Goal: Task Accomplishment & Management: Use online tool/utility

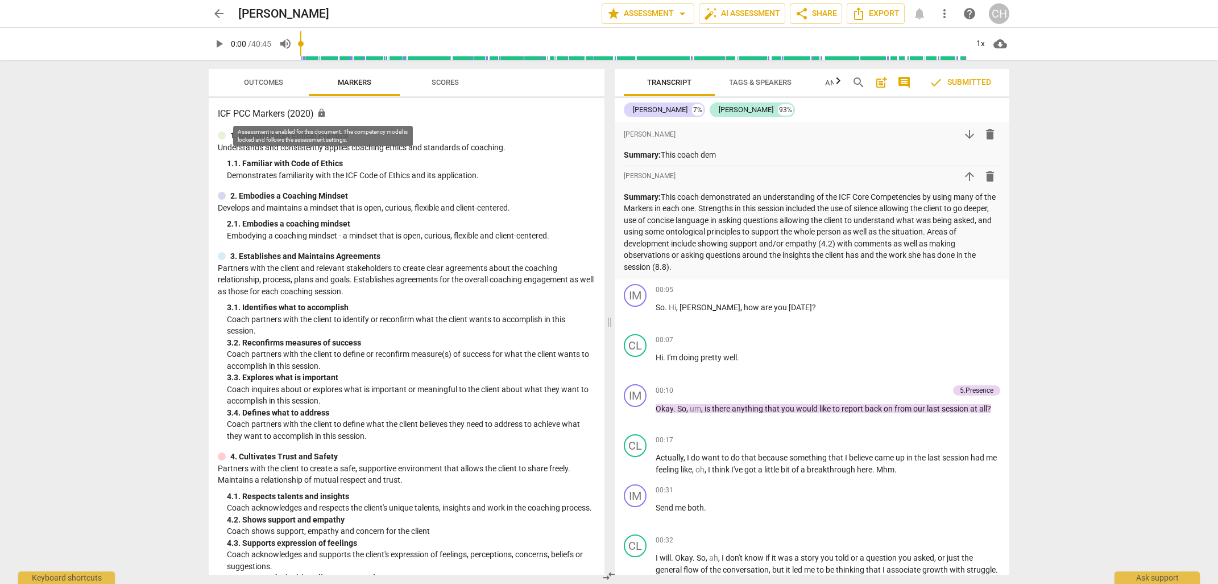
click at [321, 113] on span "lock" at bounding box center [322, 113] width 10 height 10
click at [261, 115] on h3 "ICF PCC Markers (2020) lock" at bounding box center [407, 114] width 378 height 14
click at [439, 81] on span "Scores" at bounding box center [445, 82] width 27 height 9
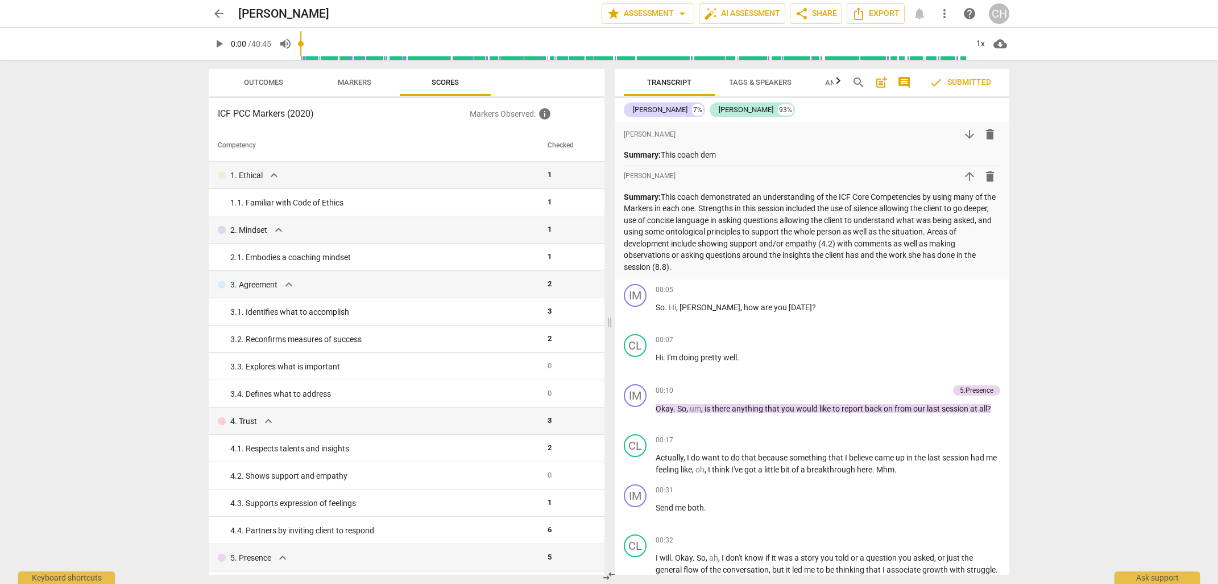
click at [271, 115] on h3 "ICF PCC Markers (2020)" at bounding box center [344, 114] width 252 height 14
click at [363, 85] on span "Markers" at bounding box center [355, 82] width 34 height 9
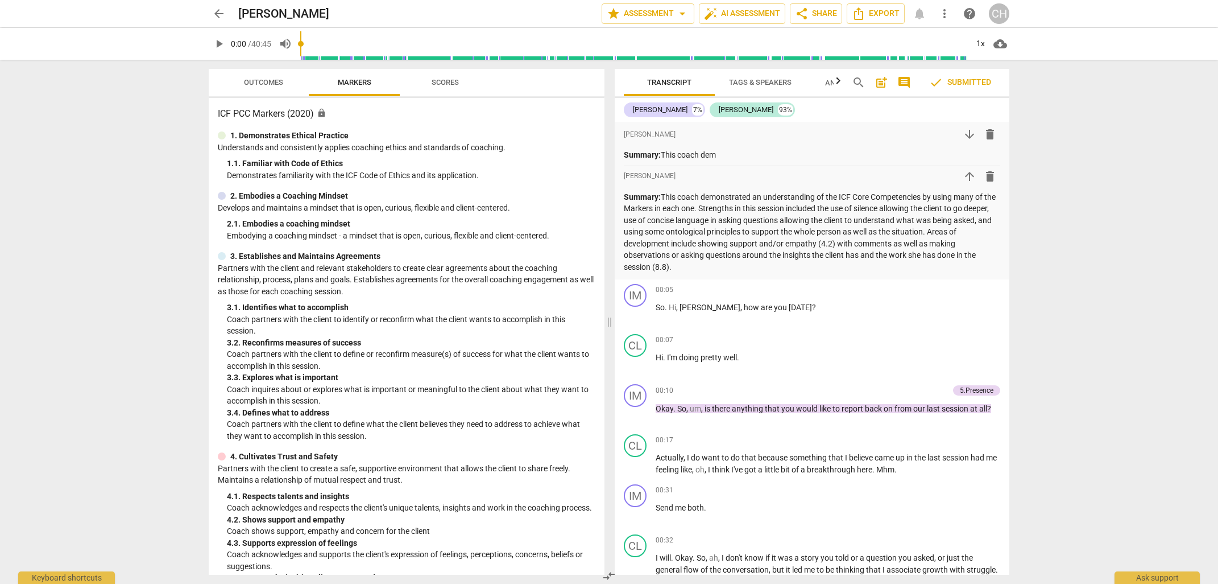
click at [299, 115] on h3 "ICF PCC Markers (2020) lock" at bounding box center [407, 114] width 378 height 14
click at [638, 9] on span "star Assessment arrow_drop_down" at bounding box center [648, 14] width 82 height 14
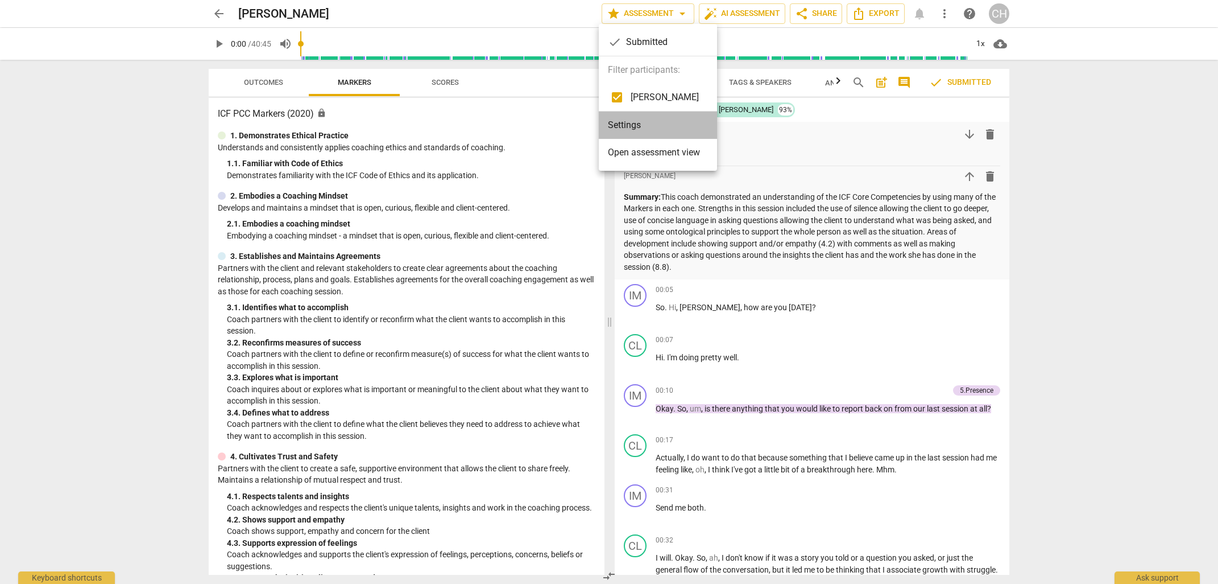
click at [631, 124] on li "Settings" at bounding box center [658, 124] width 118 height 27
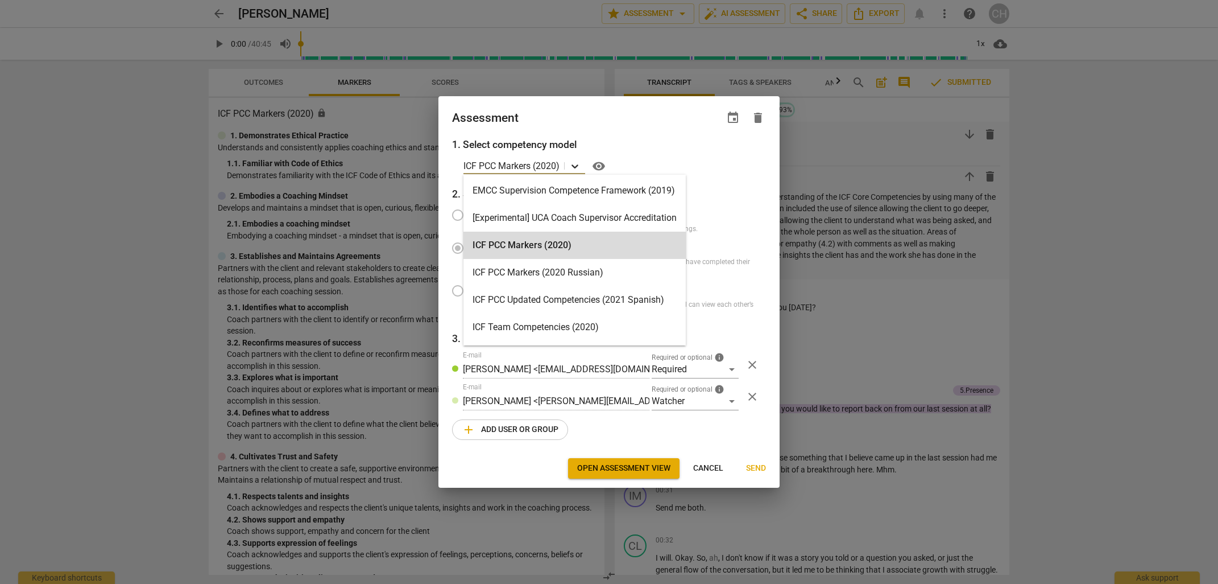
click at [576, 166] on icon at bounding box center [574, 165] width 11 height 11
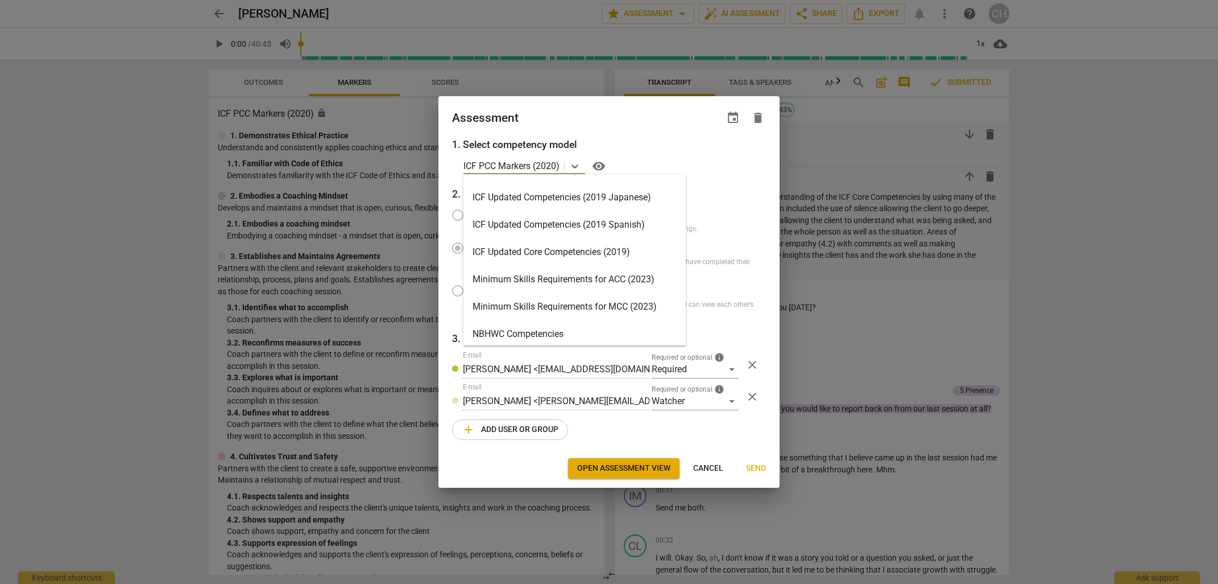
scroll to position [171, 0]
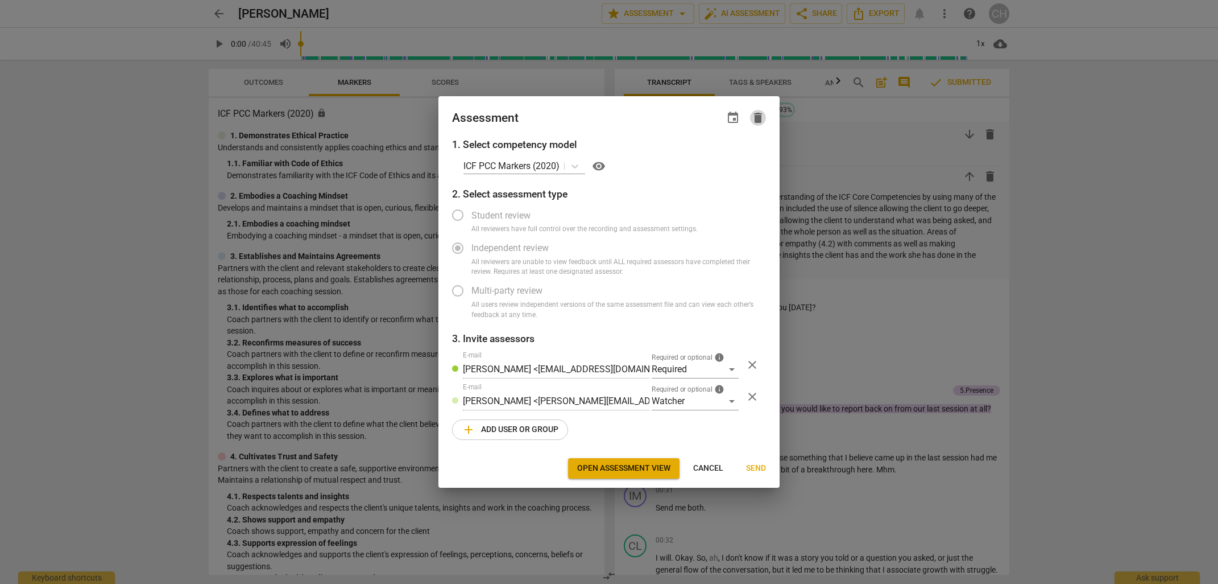
click at [760, 118] on span "delete" at bounding box center [758, 118] width 14 height 14
click at [525, 165] on p "ICF PCC Markers (2020)" at bounding box center [512, 165] width 96 height 13
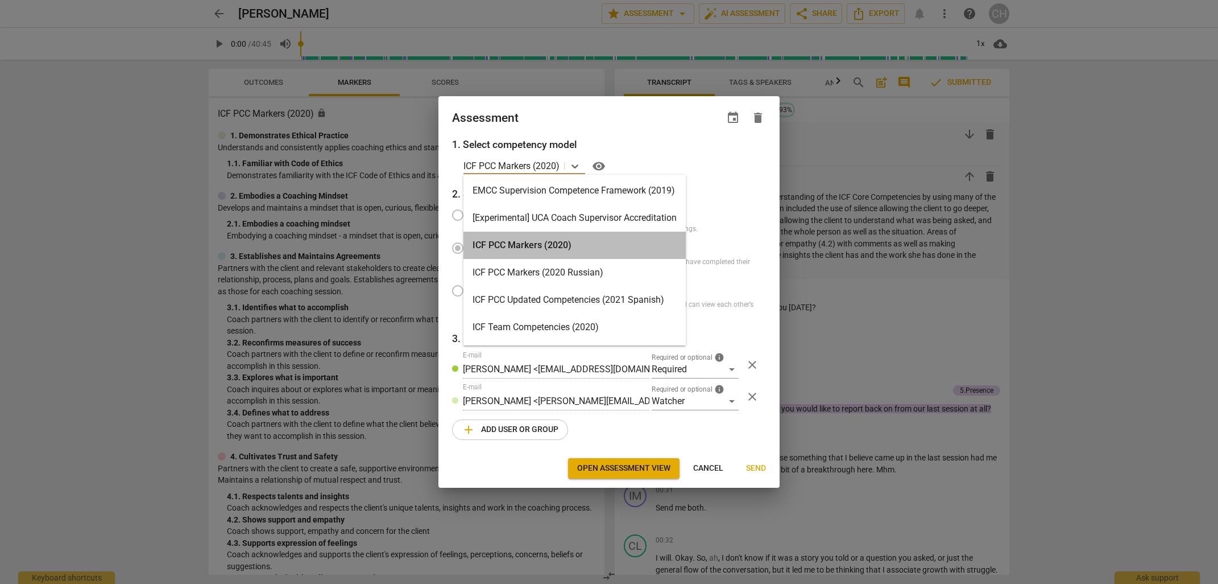
click at [506, 243] on div "ICF PCC Markers (2020)" at bounding box center [575, 245] width 222 height 27
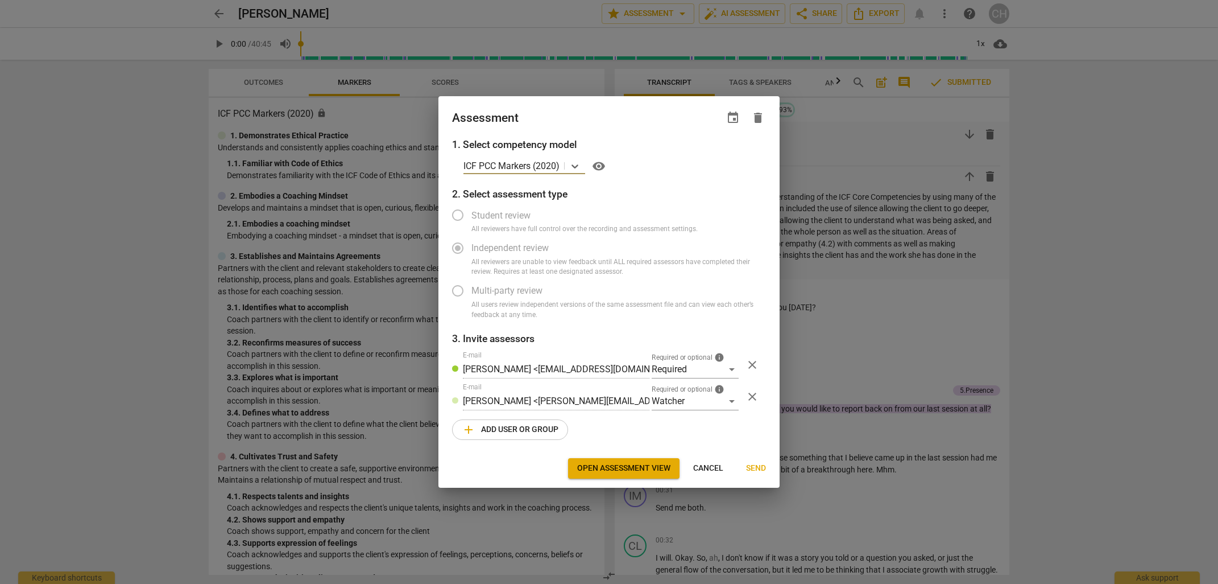
click at [506, 243] on span "Independent review" at bounding box center [510, 247] width 77 height 13
click at [714, 466] on span "Cancel" at bounding box center [708, 467] width 30 height 11
radio input "false"
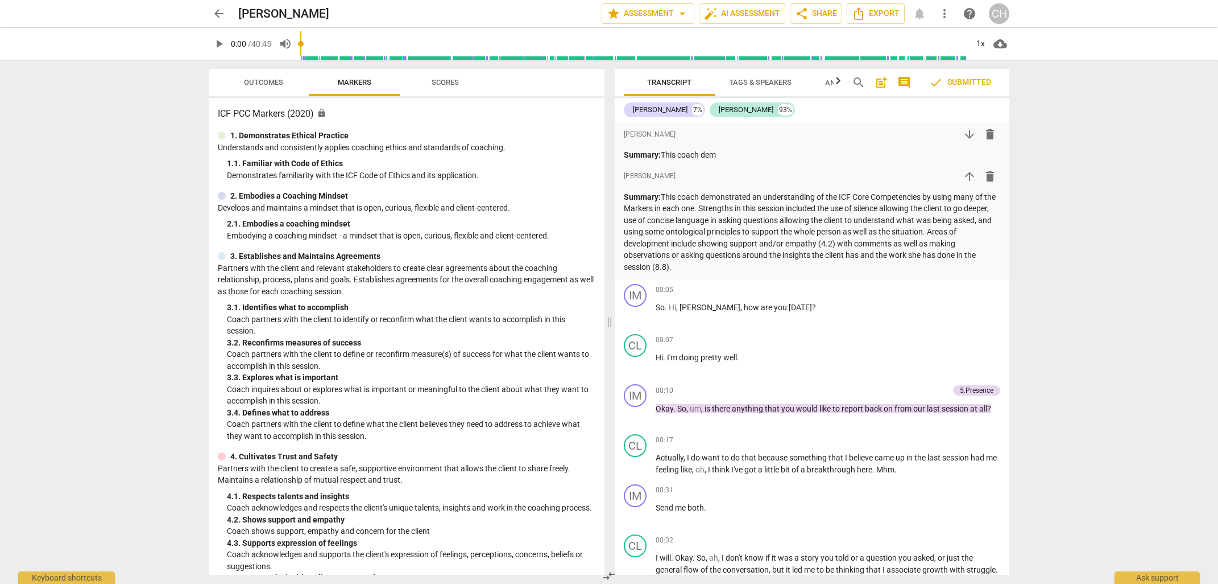
click at [138, 160] on div "arrow_back [PERSON_NAME] Trust edit star Assessment arrow_drop_down auto_fix_hi…" at bounding box center [609, 292] width 1218 height 584
click at [223, 10] on span "arrow_back" at bounding box center [219, 14] width 14 height 14
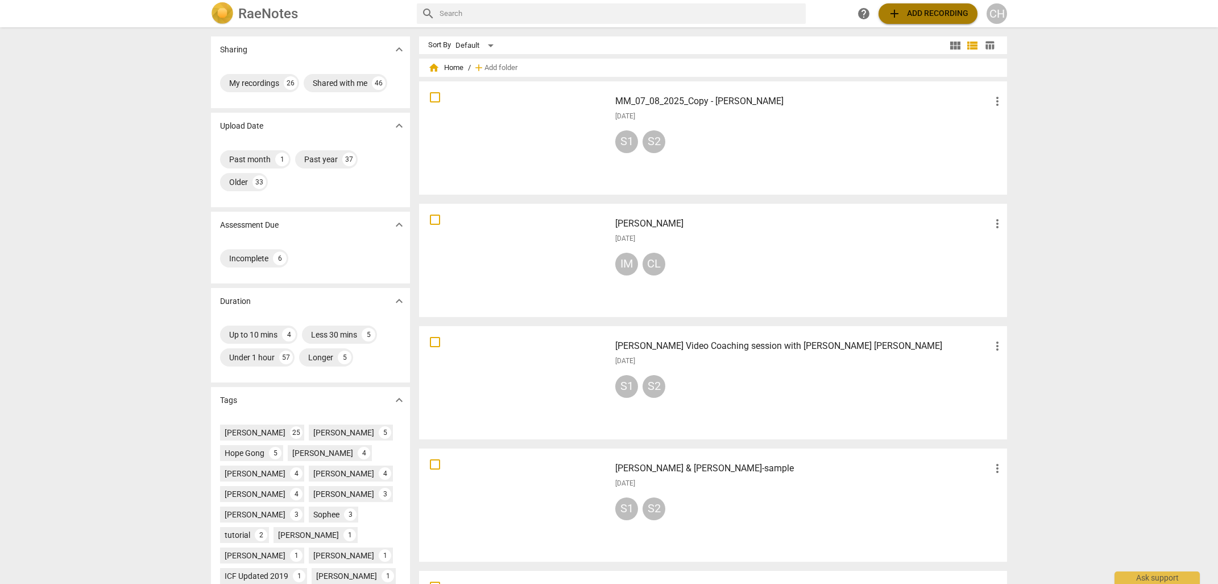
click at [942, 11] on span "add Add recording" at bounding box center [928, 14] width 81 height 14
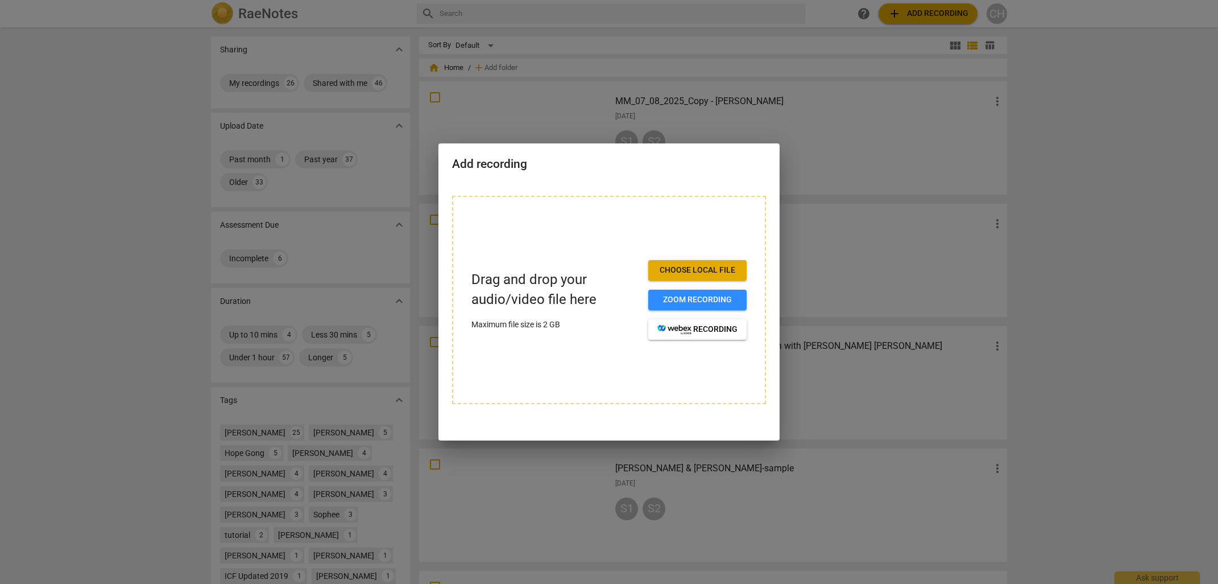
click at [763, 152] on div "Add recording" at bounding box center [609, 162] width 341 height 39
click at [770, 23] on div at bounding box center [609, 292] width 1218 height 584
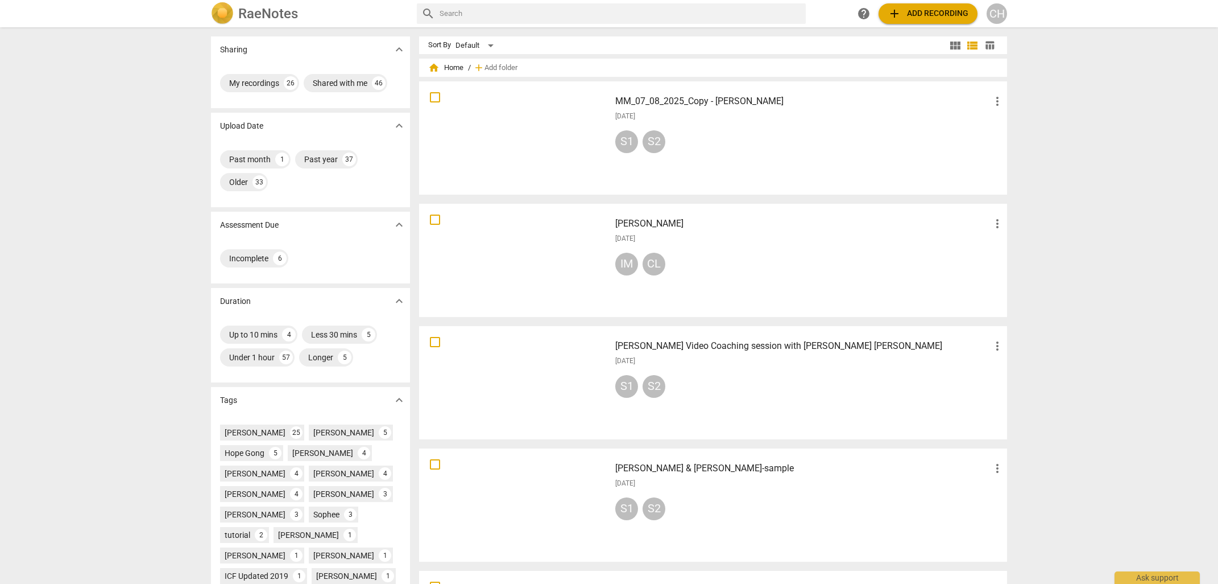
click at [228, 47] on p "Sharing" at bounding box center [233, 50] width 27 height 12
click at [818, 162] on div "MM_07_08_2025_Copy - [PERSON_NAME] more_vert [DATE] S1 S2" at bounding box center [809, 137] width 407 height 105
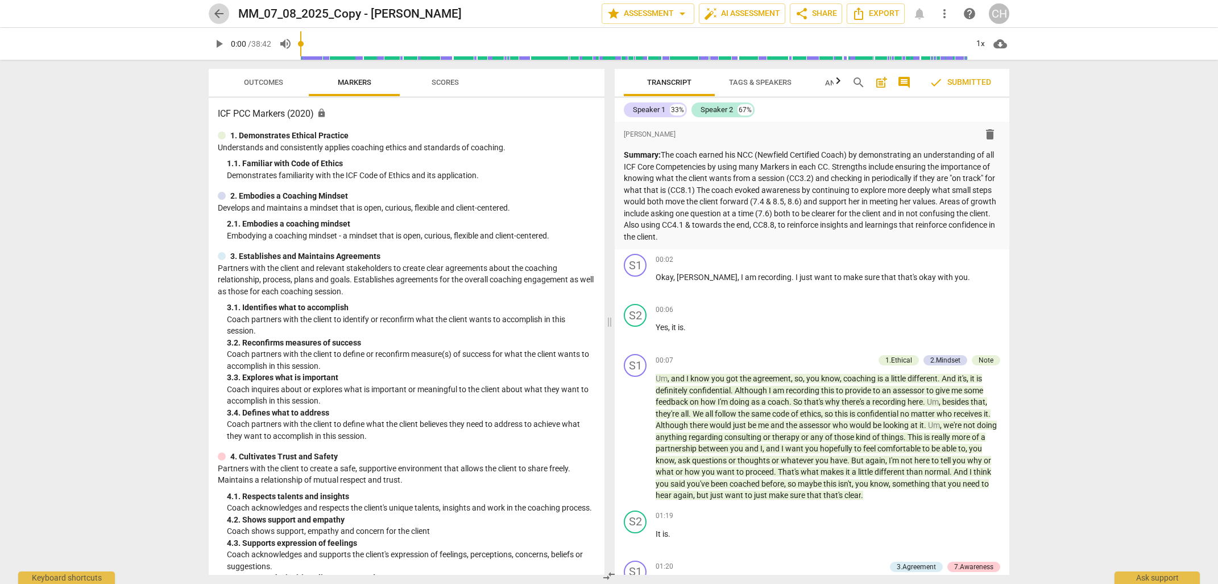
click at [227, 17] on span "arrow_back" at bounding box center [219, 14] width 20 height 14
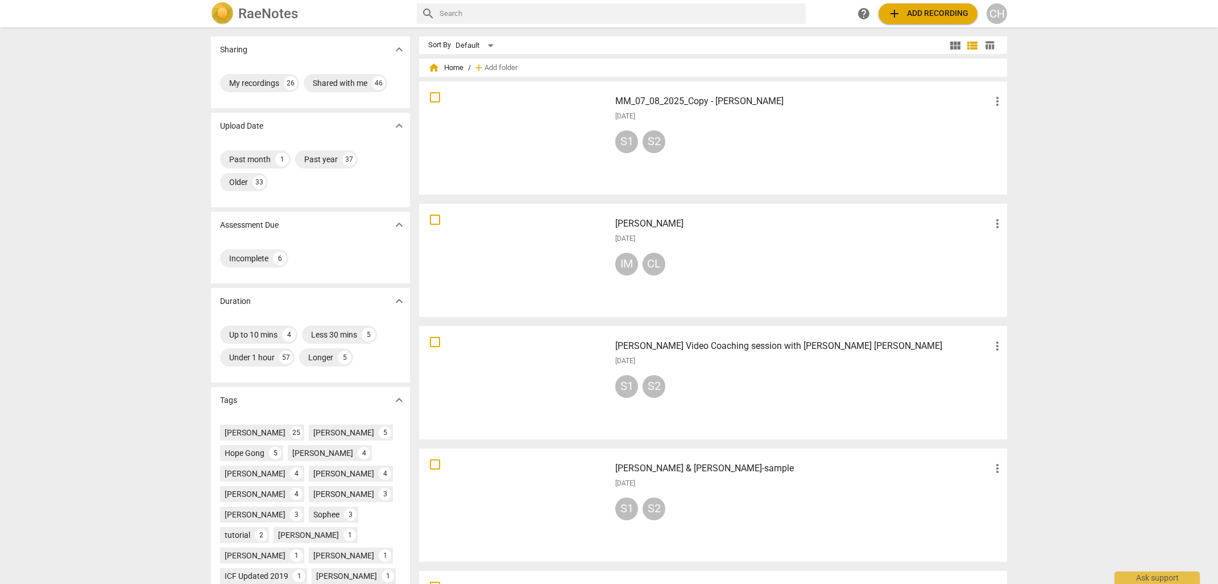
click at [737, 143] on div "S1 S2" at bounding box center [809, 143] width 389 height 27
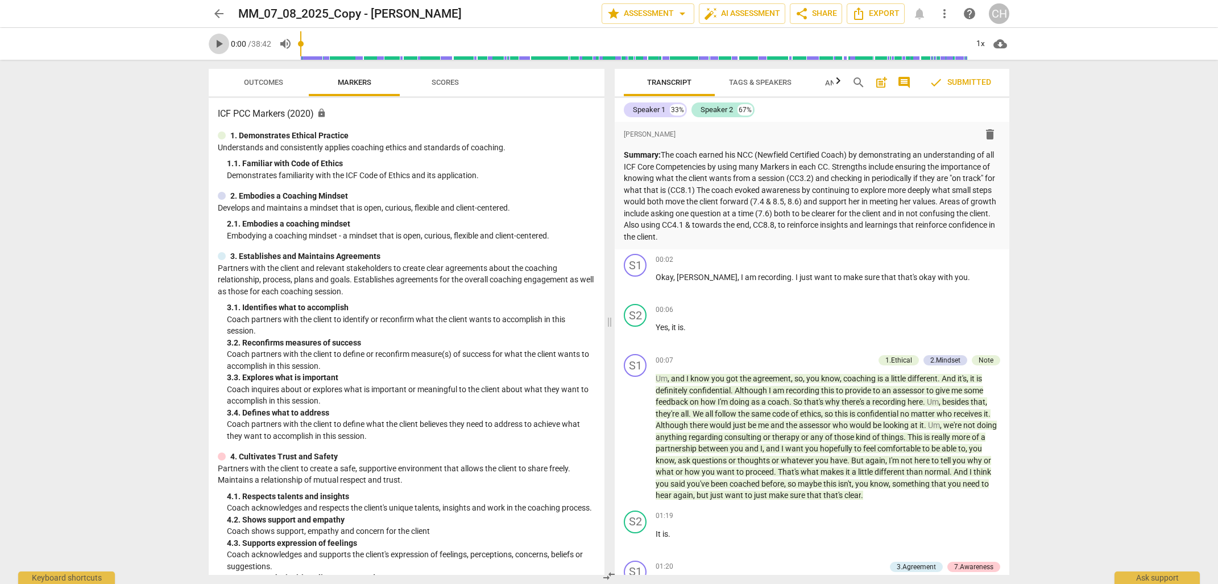
click at [220, 44] on span "play_arrow" at bounding box center [219, 44] width 14 height 14
click at [738, 281] on span "," at bounding box center [739, 276] width 3 height 9
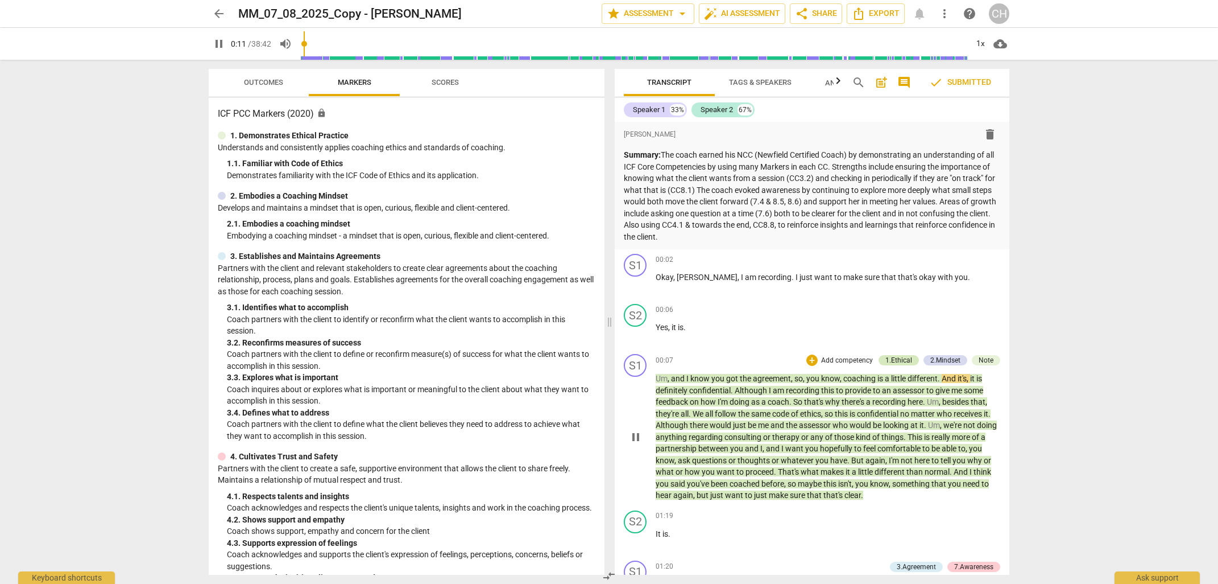
click at [899, 357] on div "1.Ethical" at bounding box center [899, 360] width 27 height 10
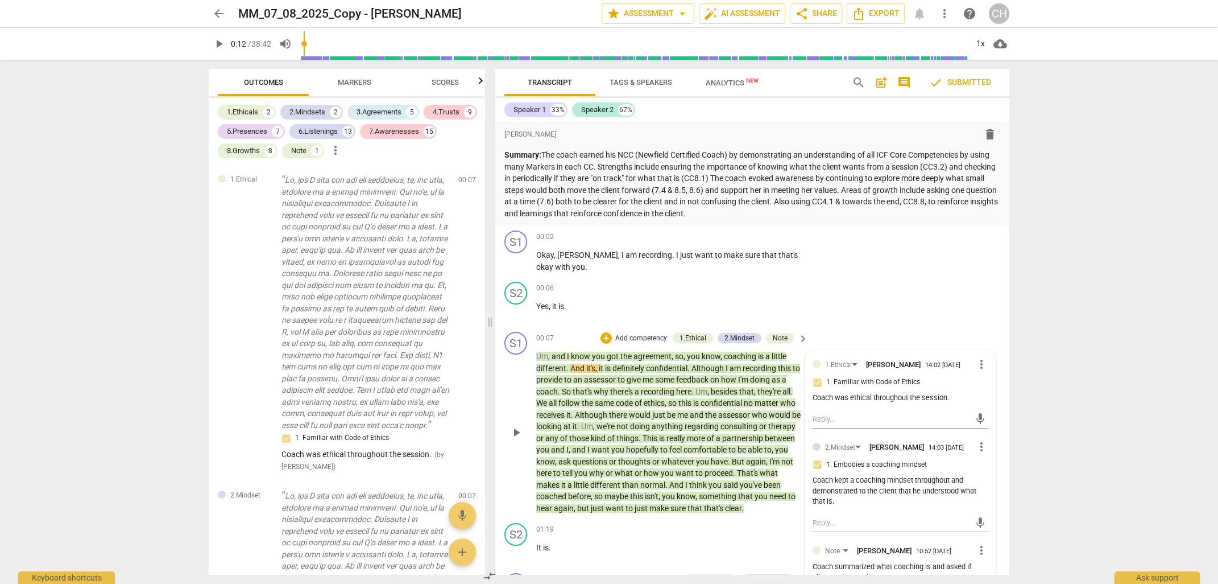
click at [626, 335] on p "Add competency" at bounding box center [641, 338] width 54 height 10
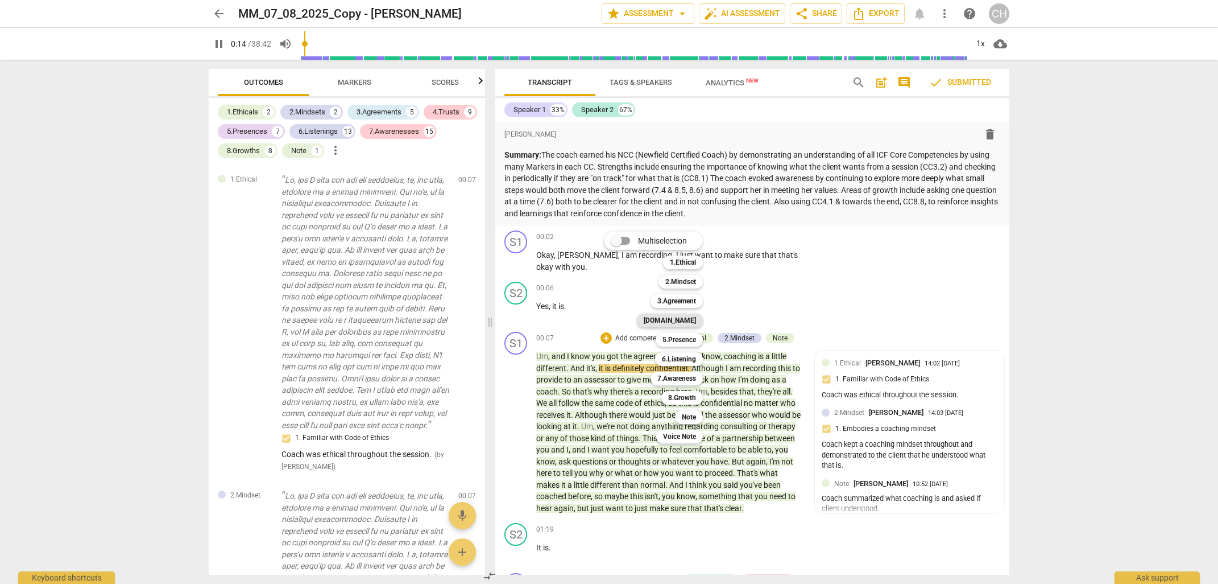
click at [687, 320] on b "[DOMAIN_NAME]" at bounding box center [670, 320] width 52 height 14
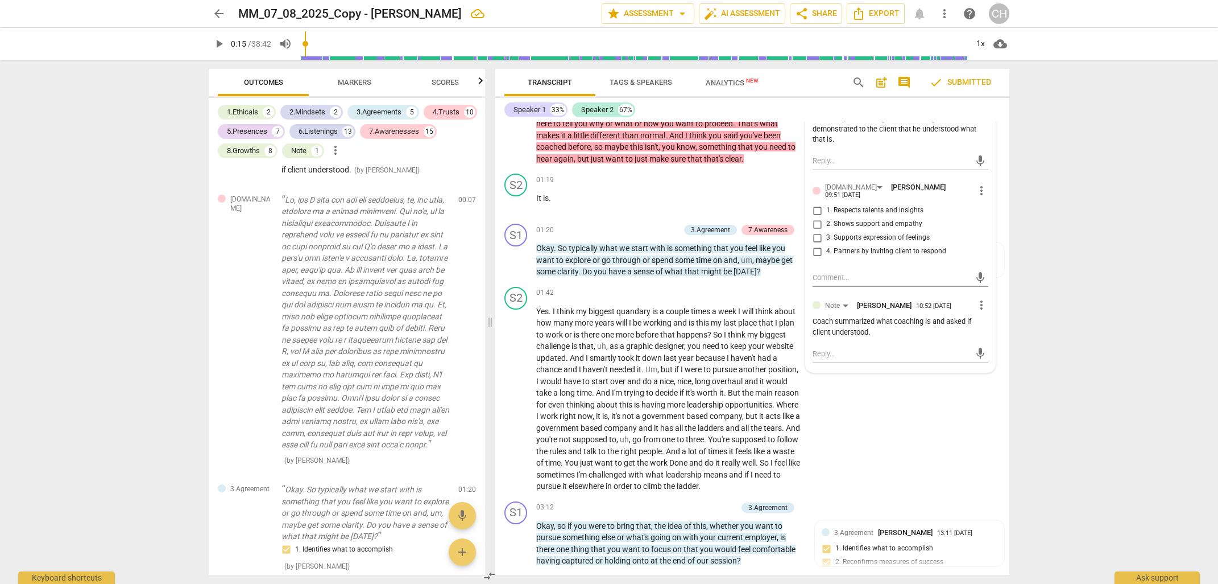
scroll to position [360, 0]
click at [980, 311] on span "more_vert" at bounding box center [982, 307] width 14 height 14
click at [991, 333] on li "Delete" at bounding box center [991, 332] width 39 height 22
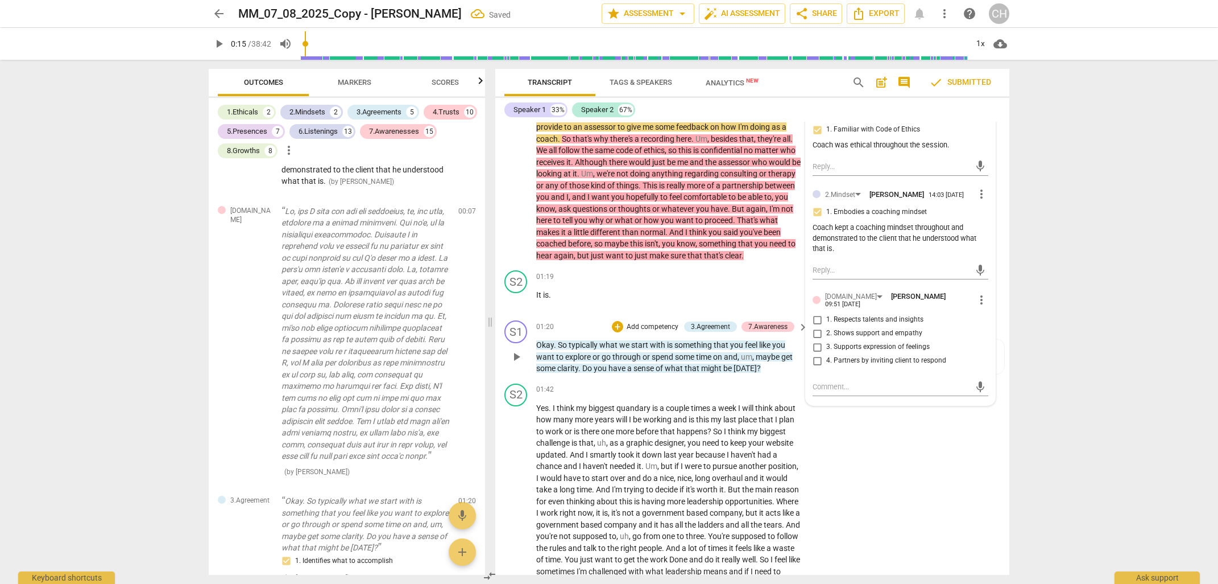
scroll to position [251, 0]
click at [221, 43] on span "play_arrow" at bounding box center [219, 44] width 14 height 14
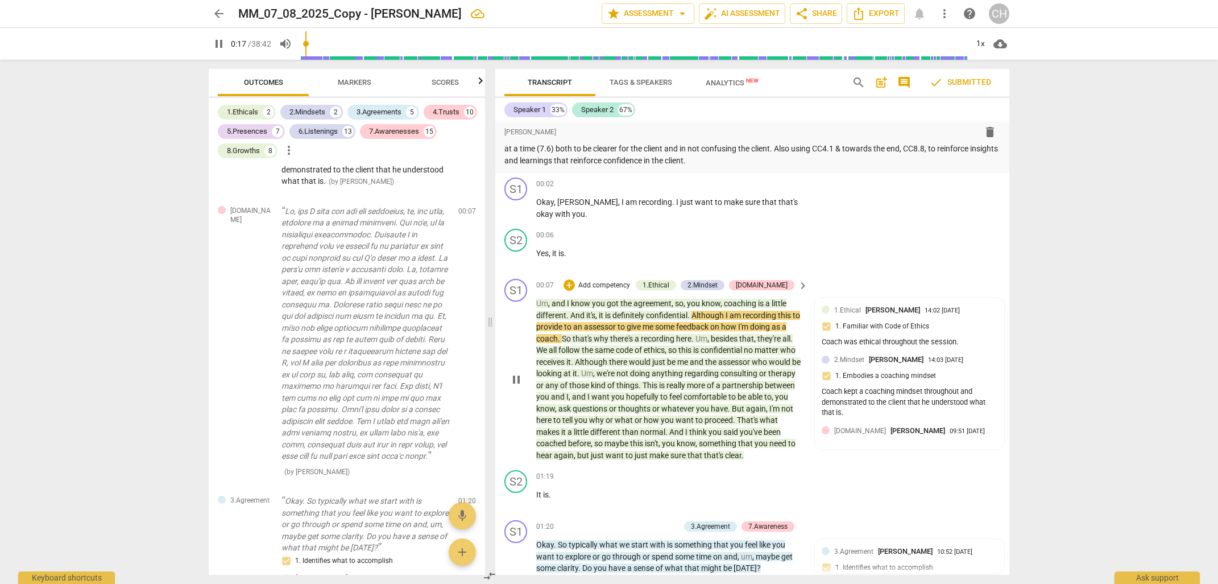
scroll to position [0, 0]
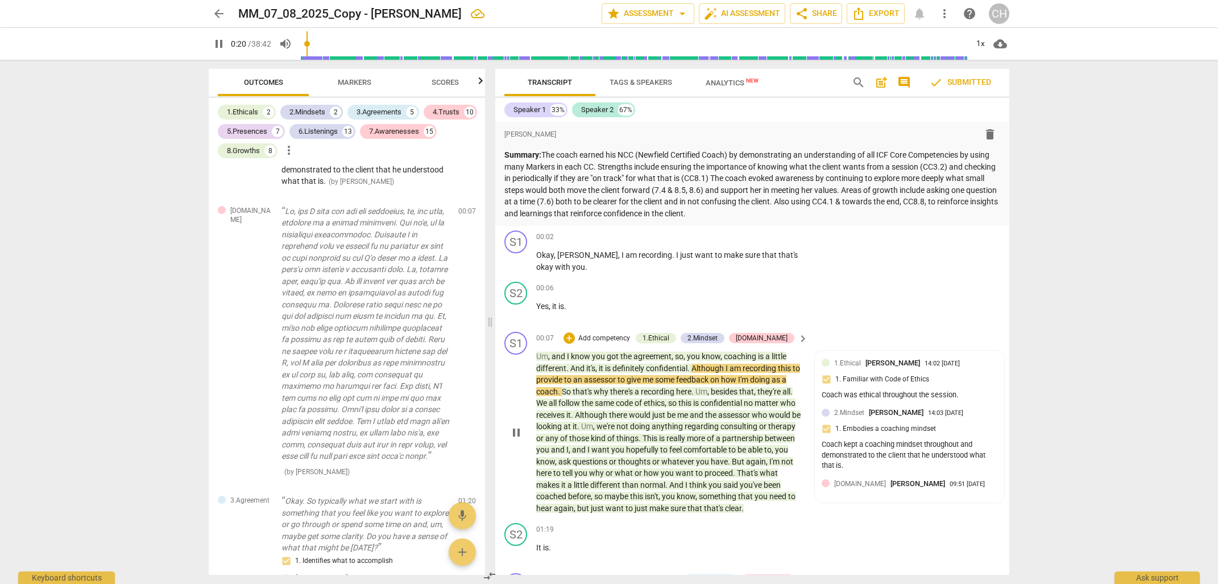
click at [627, 336] on p "Add competency" at bounding box center [604, 338] width 54 height 10
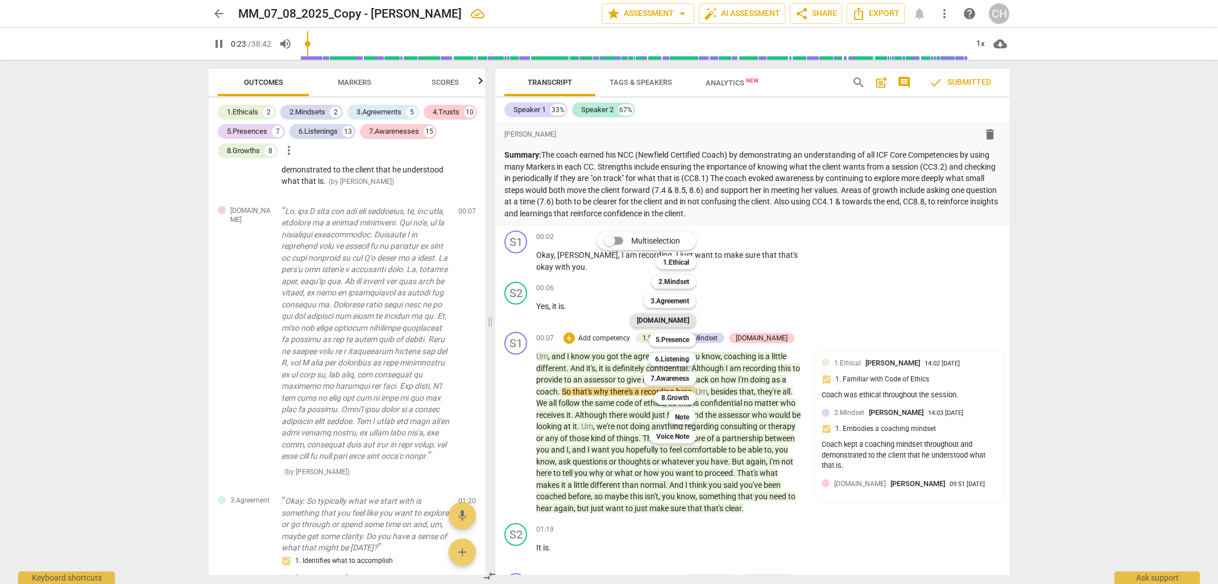
click at [681, 323] on b "[DOMAIN_NAME]" at bounding box center [663, 320] width 52 height 14
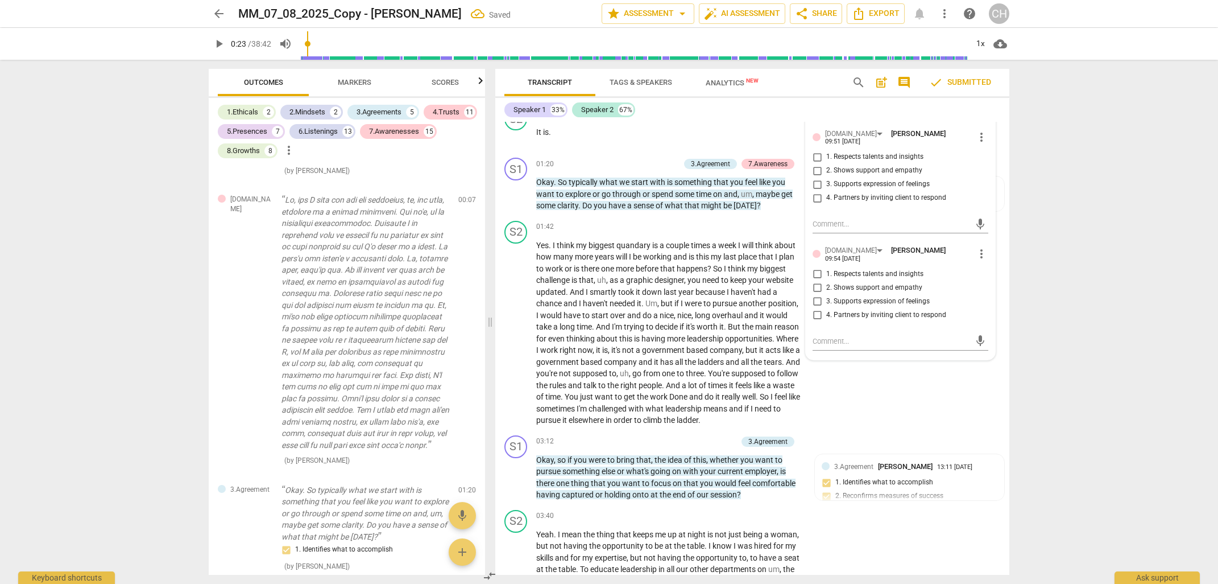
scroll to position [418, 0]
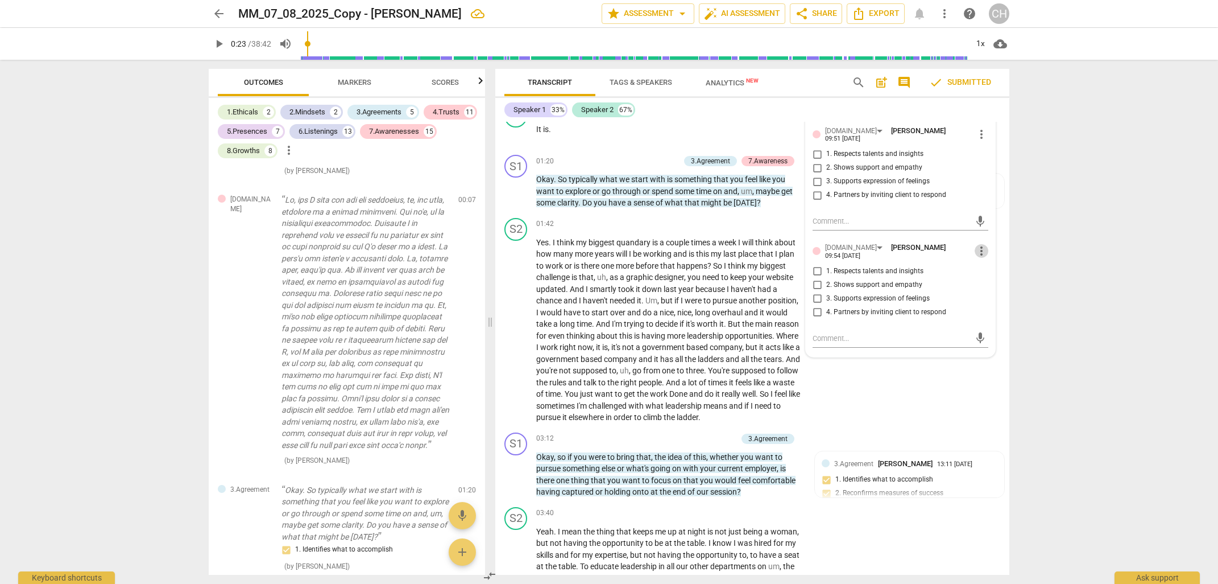
click at [981, 253] on span "more_vert" at bounding box center [982, 251] width 14 height 14
click at [1000, 274] on li "Delete" at bounding box center [991, 274] width 39 height 22
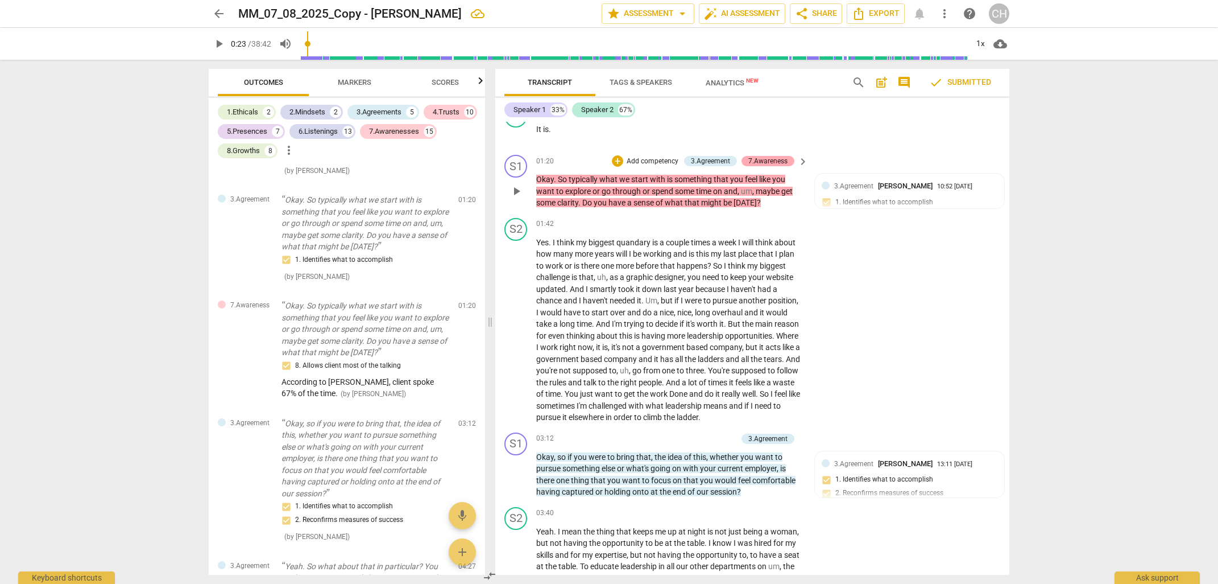
click at [775, 156] on div "7.Awareness" at bounding box center [768, 161] width 39 height 10
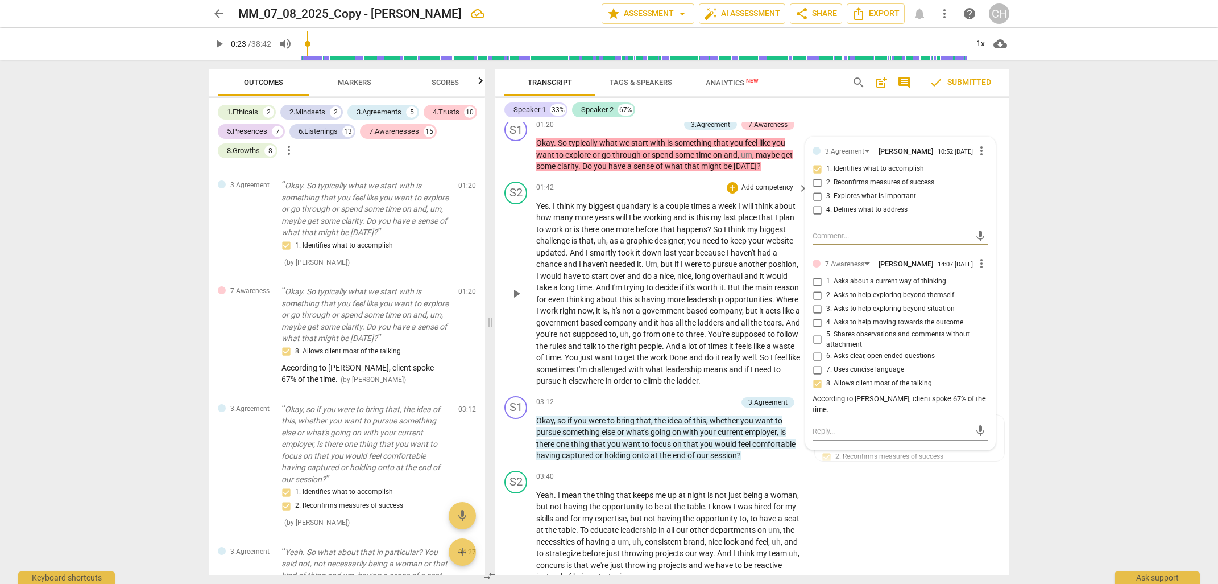
scroll to position [456, 0]
click at [561, 352] on span "time" at bounding box center [553, 356] width 15 height 9
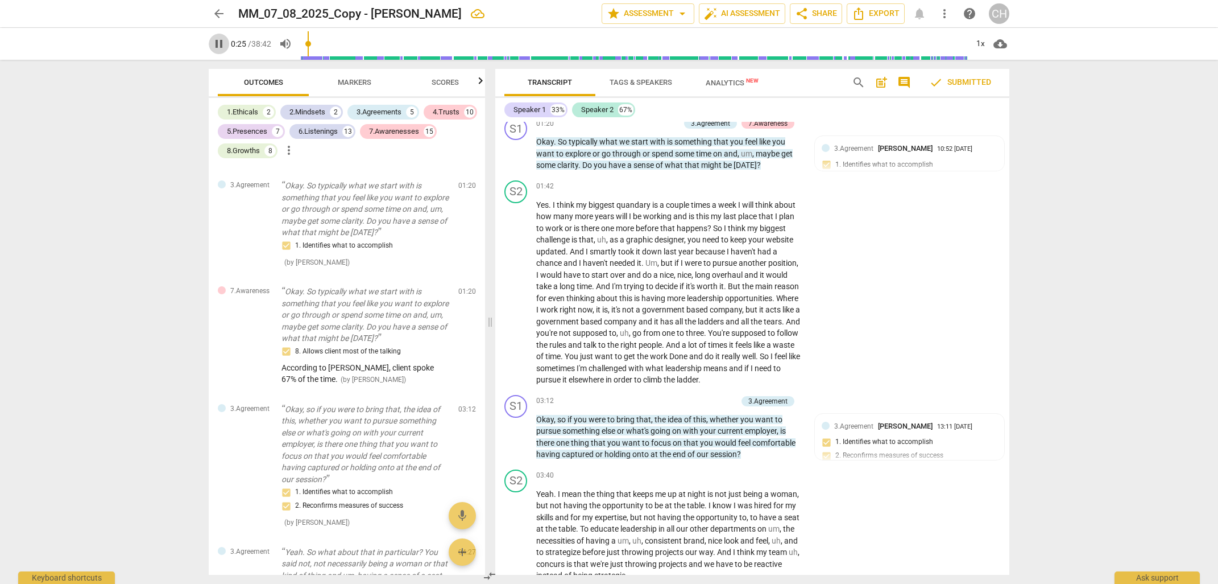
click at [223, 43] on span "pause" at bounding box center [219, 44] width 14 height 14
type input "26"
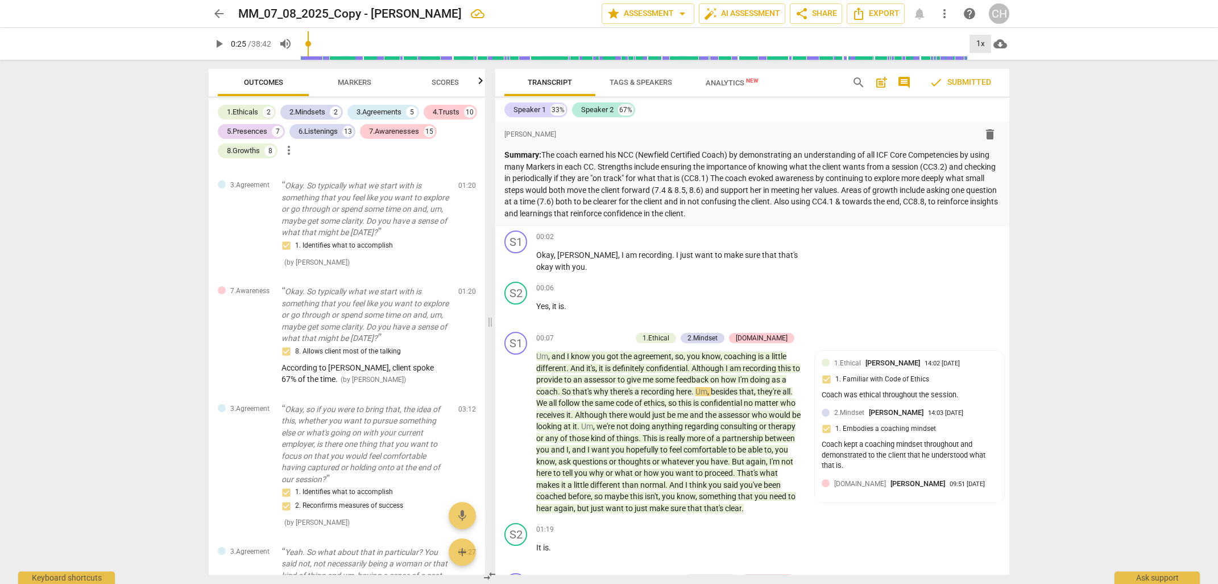
click at [982, 43] on div "1x" at bounding box center [981, 44] width 22 height 18
click at [945, 301] on div at bounding box center [609, 292] width 1218 height 584
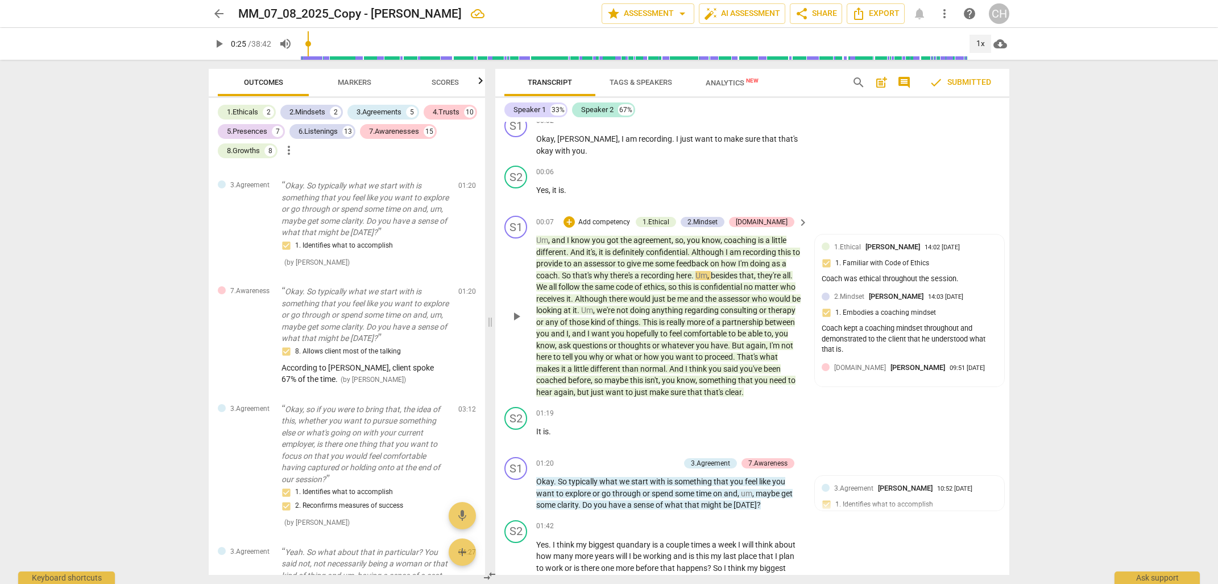
scroll to position [146, 0]
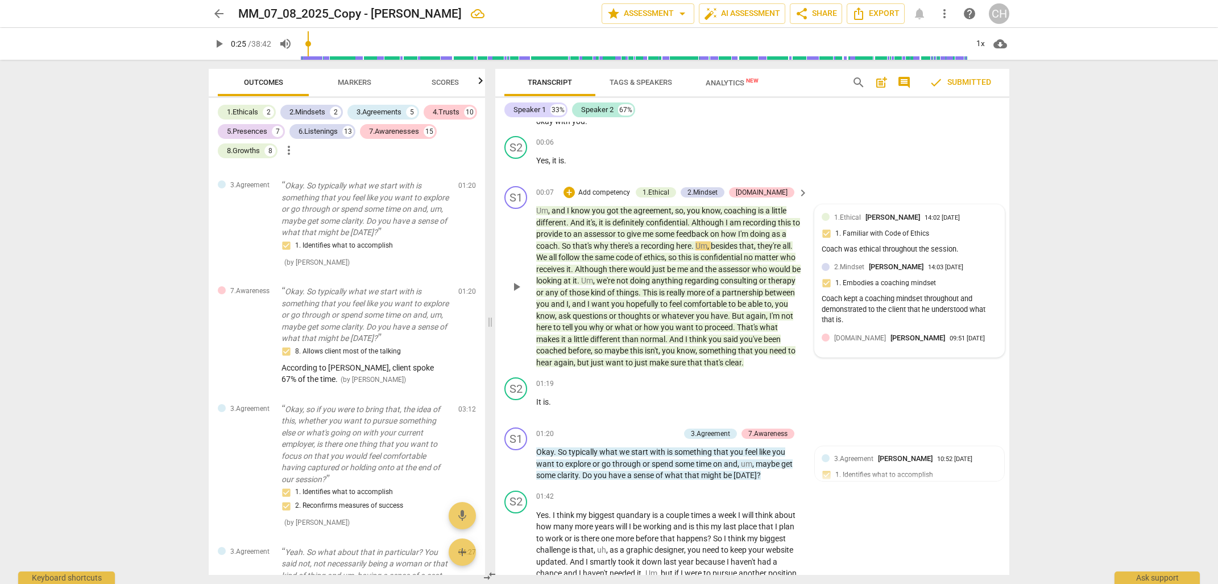
click at [857, 301] on div "Coach kept a coaching mindset throughout and demonstrated to the client that he…" at bounding box center [910, 310] width 176 height 32
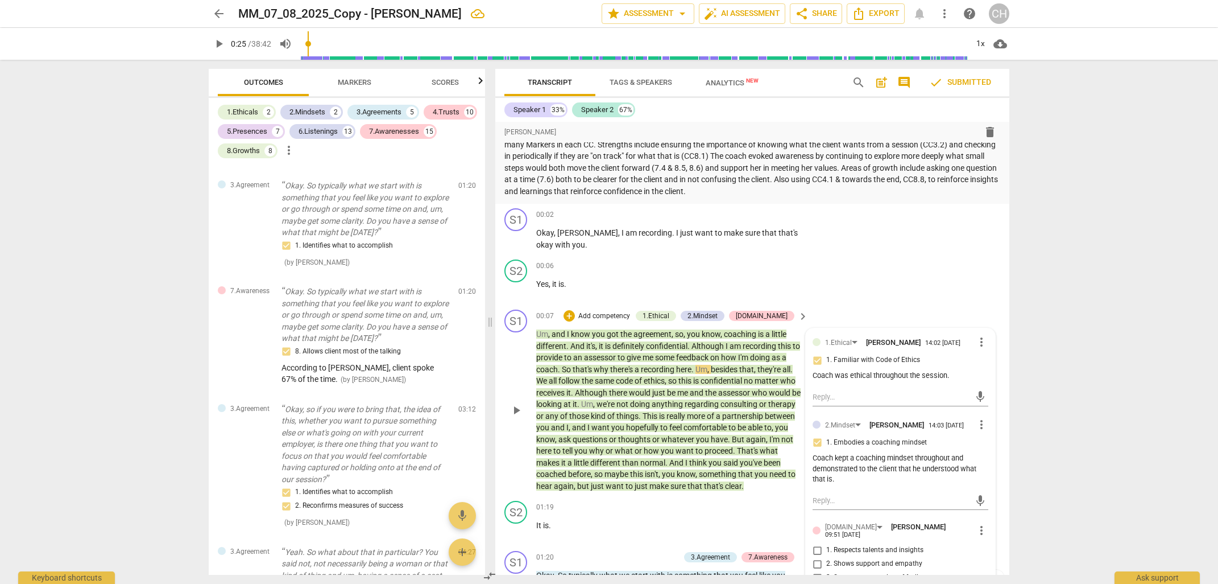
scroll to position [24, 0]
click at [816, 397] on textarea at bounding box center [892, 394] width 158 height 11
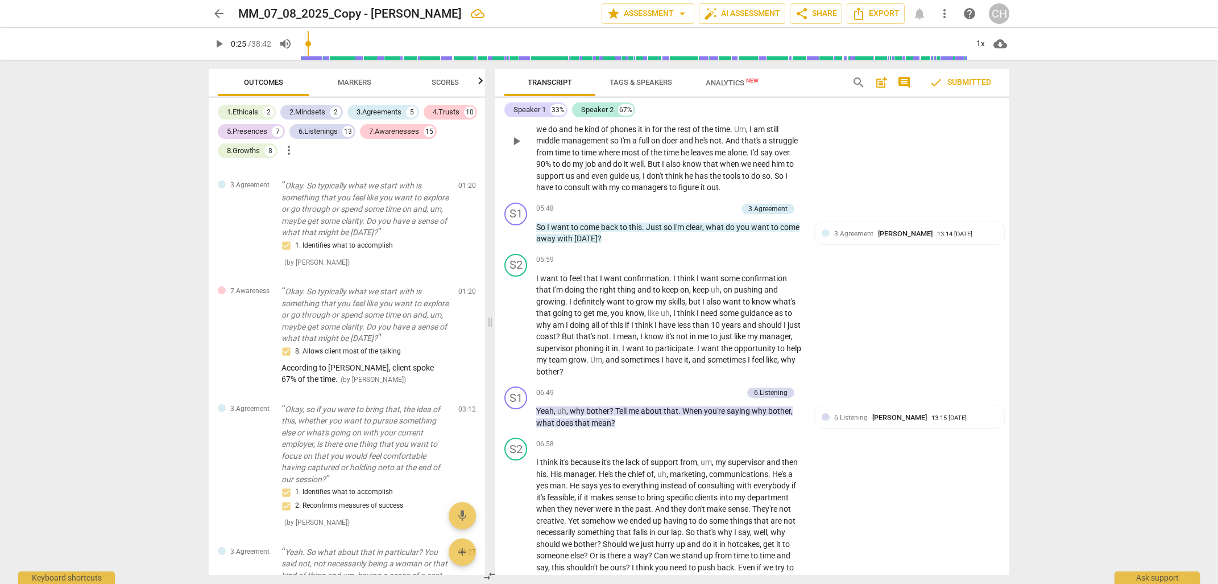
scroll to position [1090, 0]
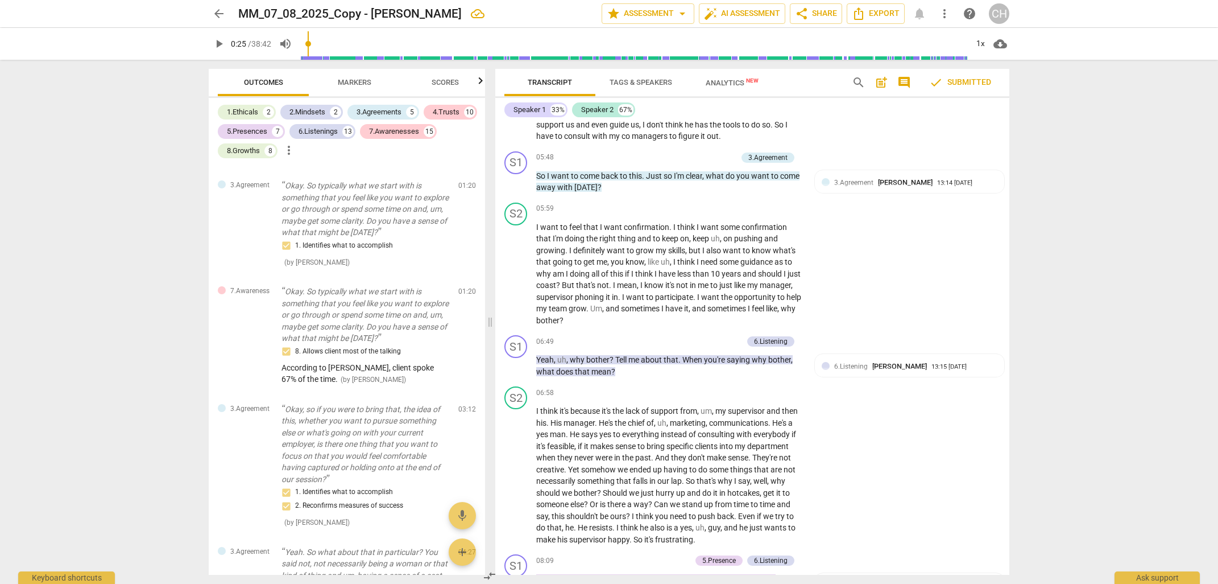
click at [445, 79] on span "Scores" at bounding box center [445, 82] width 27 height 9
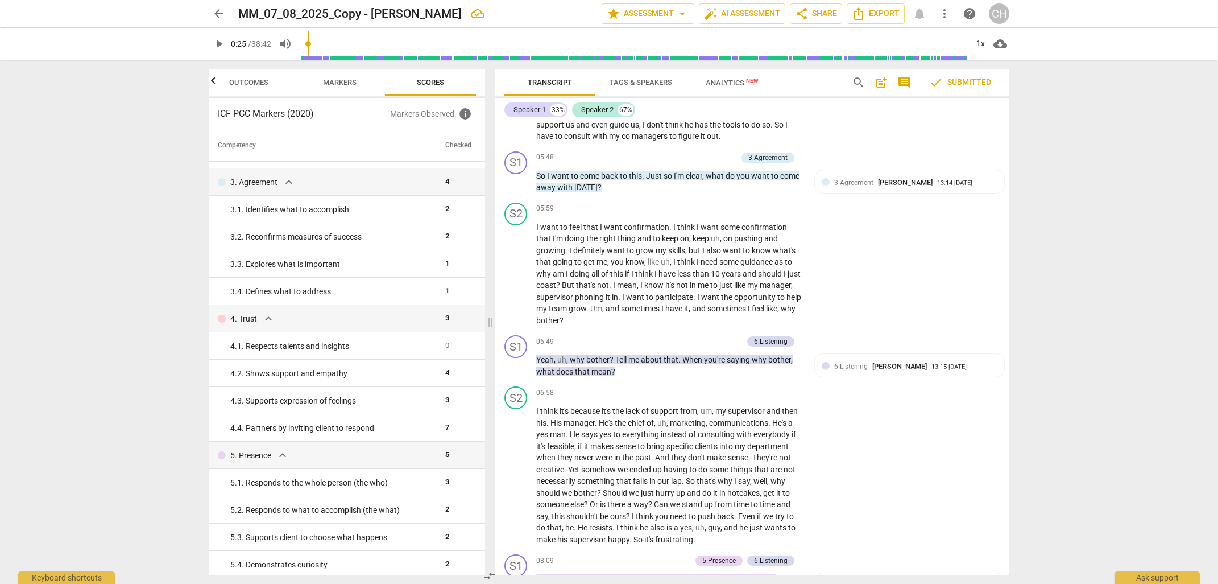
scroll to position [0, 0]
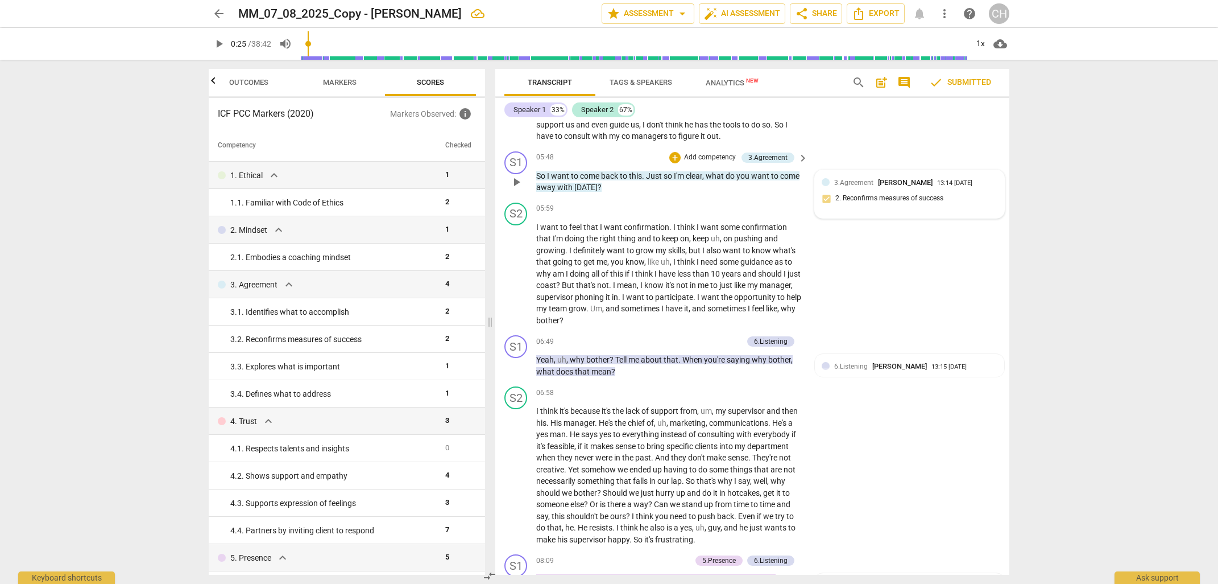
click at [848, 187] on span "3.Agreement" at bounding box center [853, 183] width 39 height 8
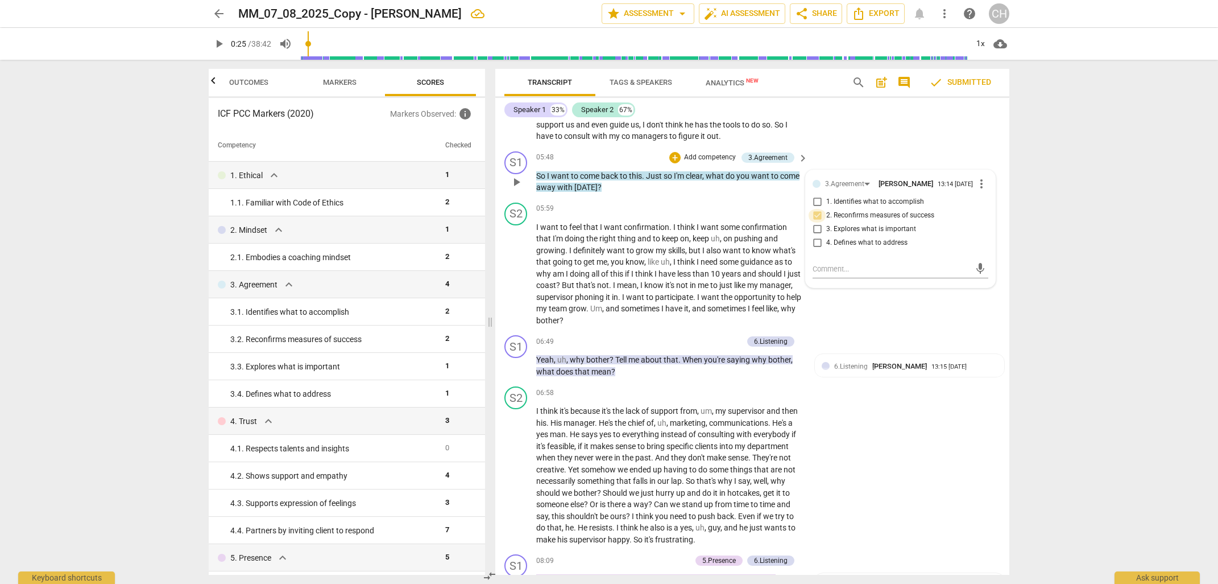
click at [816, 222] on input "2. Reconfirms measures of success" at bounding box center [817, 216] width 18 height 14
click at [817, 222] on input "2. Reconfirms measures of success" at bounding box center [817, 216] width 18 height 14
checkbox input "false"
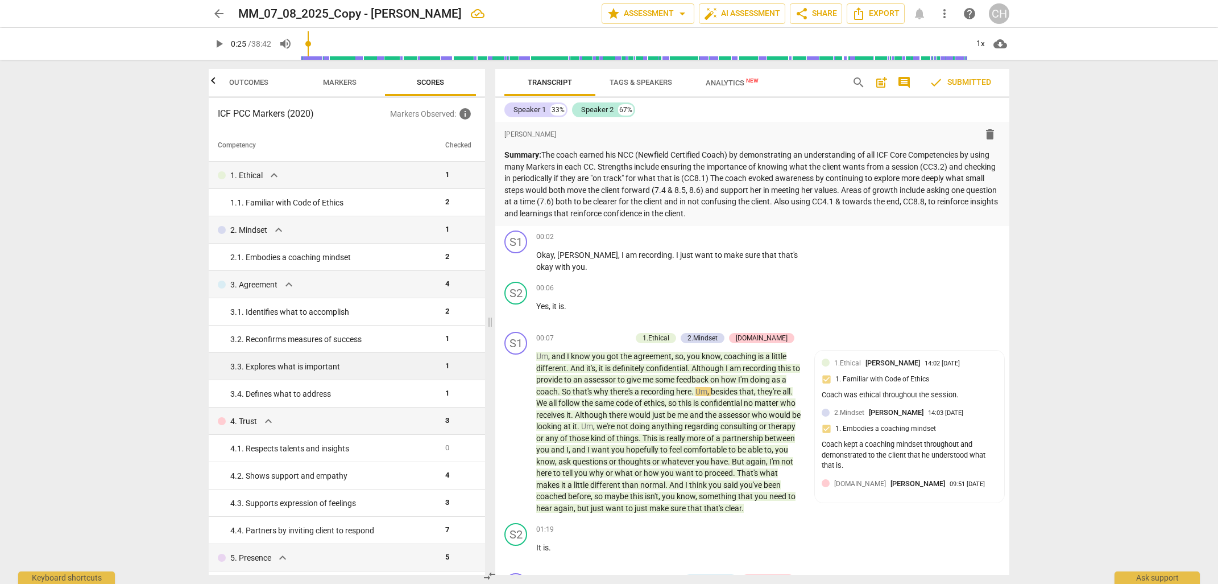
click at [365, 366] on div "3. 3. Explores what is important" at bounding box center [333, 367] width 206 height 12
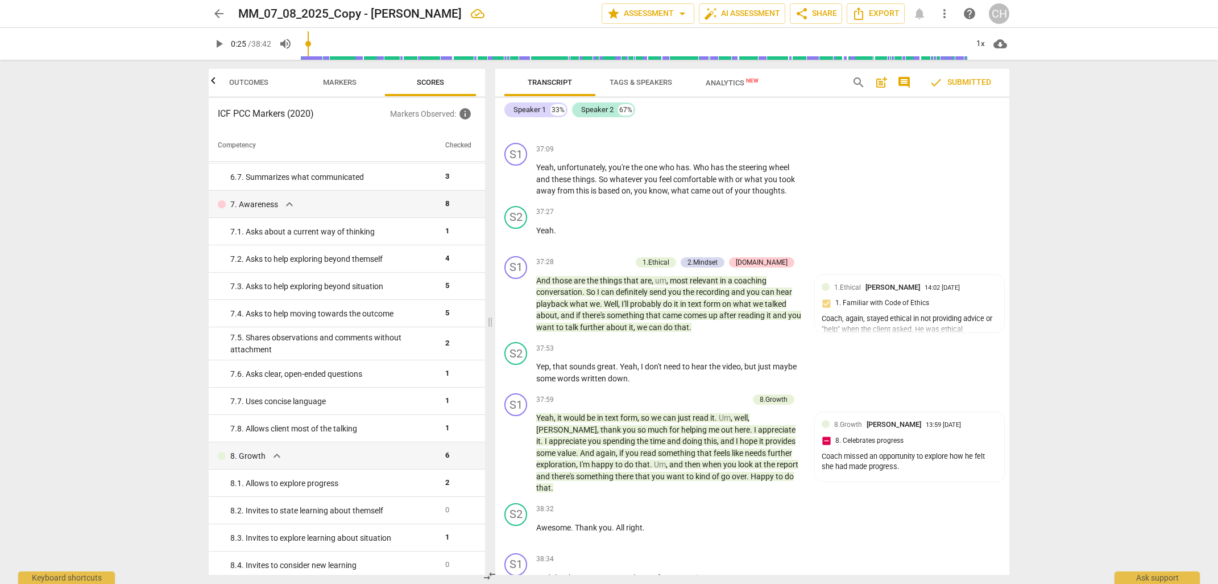
scroll to position [7522, 0]
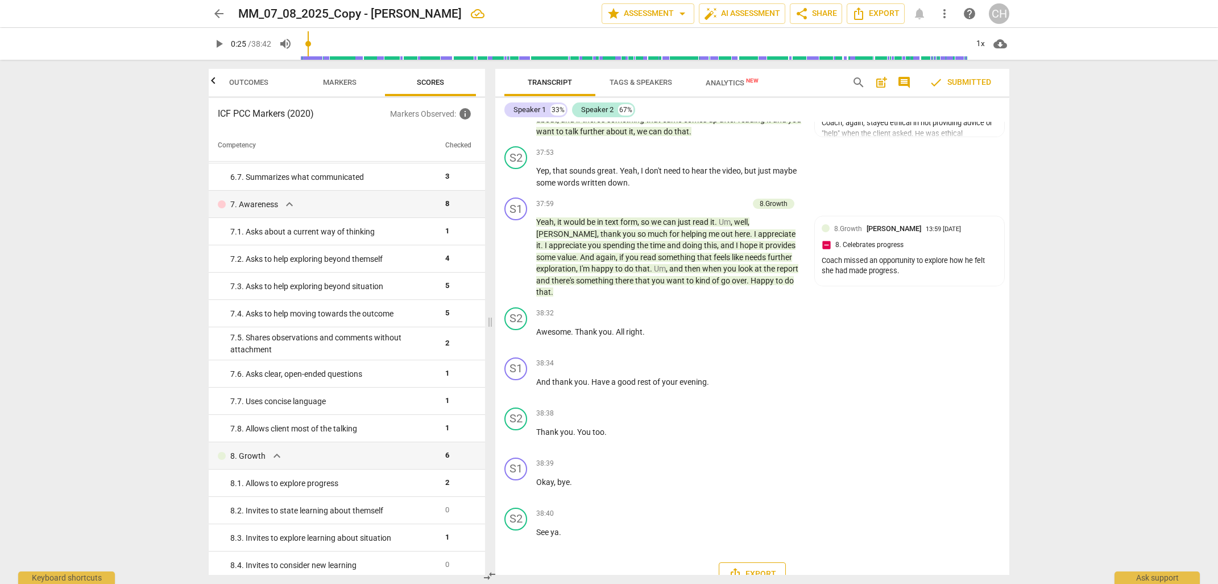
click at [757, 567] on span "Export" at bounding box center [753, 574] width 48 height 14
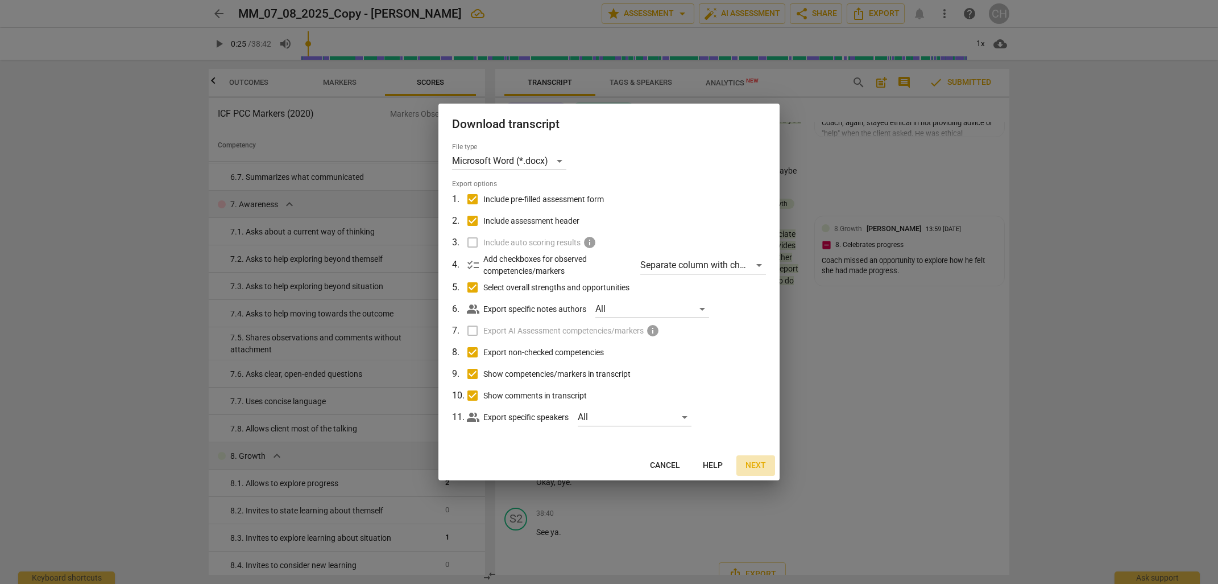
click at [760, 465] on span "Next" at bounding box center [756, 465] width 20 height 11
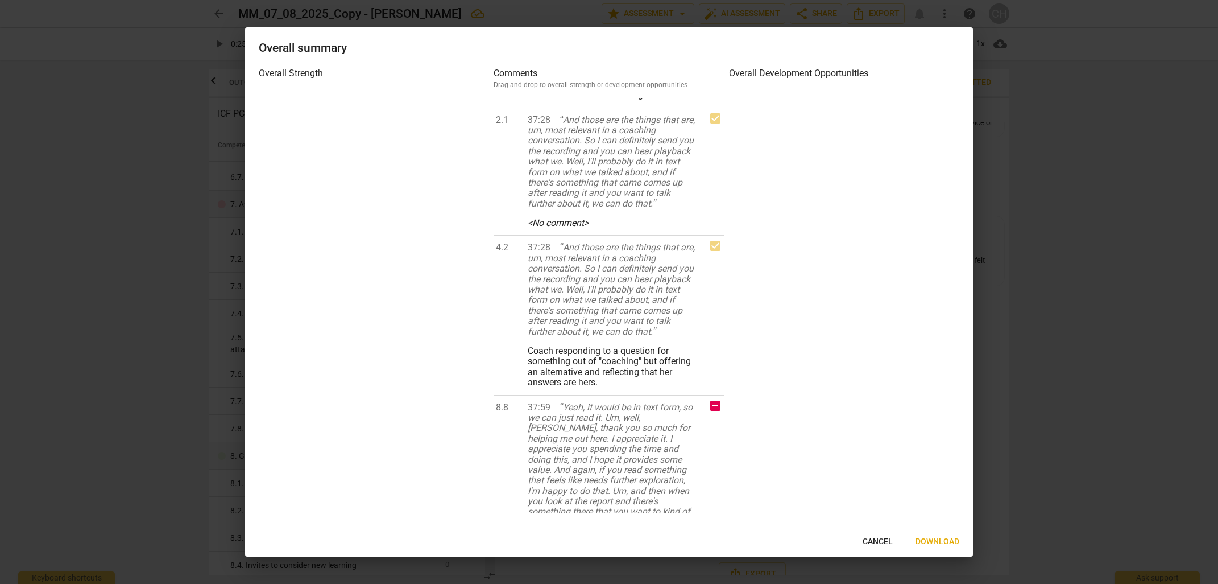
scroll to position [8750, 0]
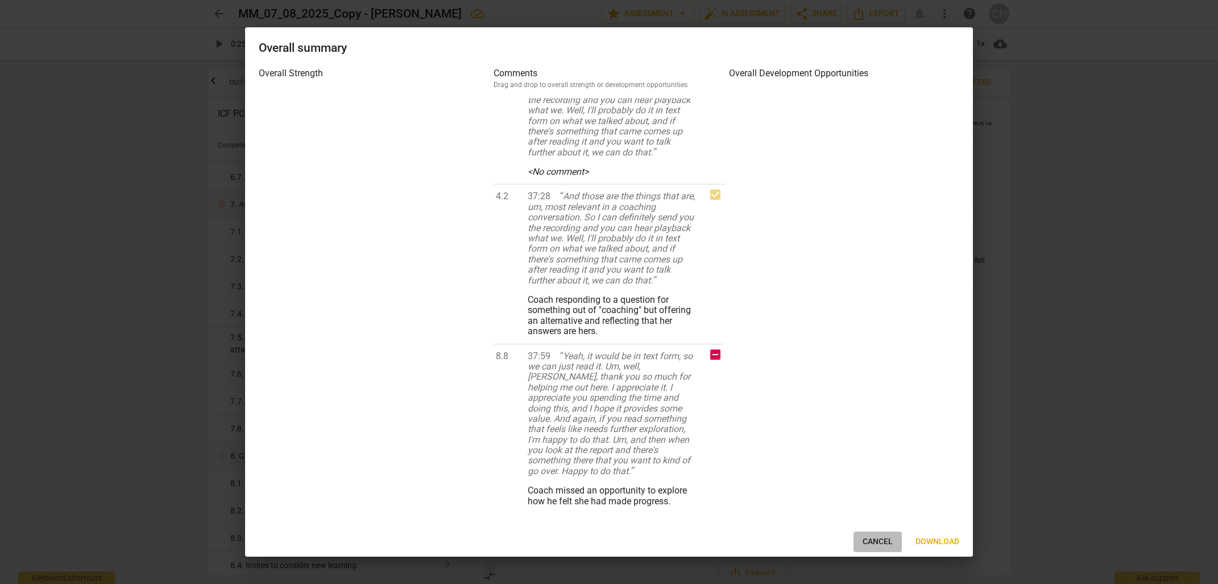
click at [870, 539] on span "Cancel" at bounding box center [878, 541] width 30 height 11
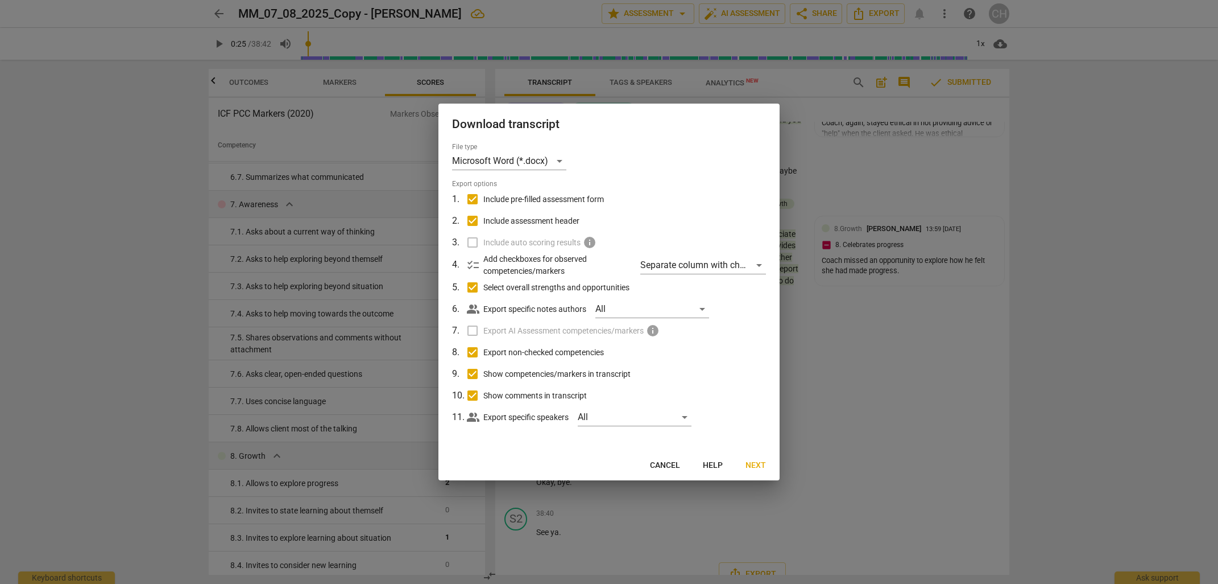
click at [671, 469] on span "Cancel" at bounding box center [665, 465] width 30 height 11
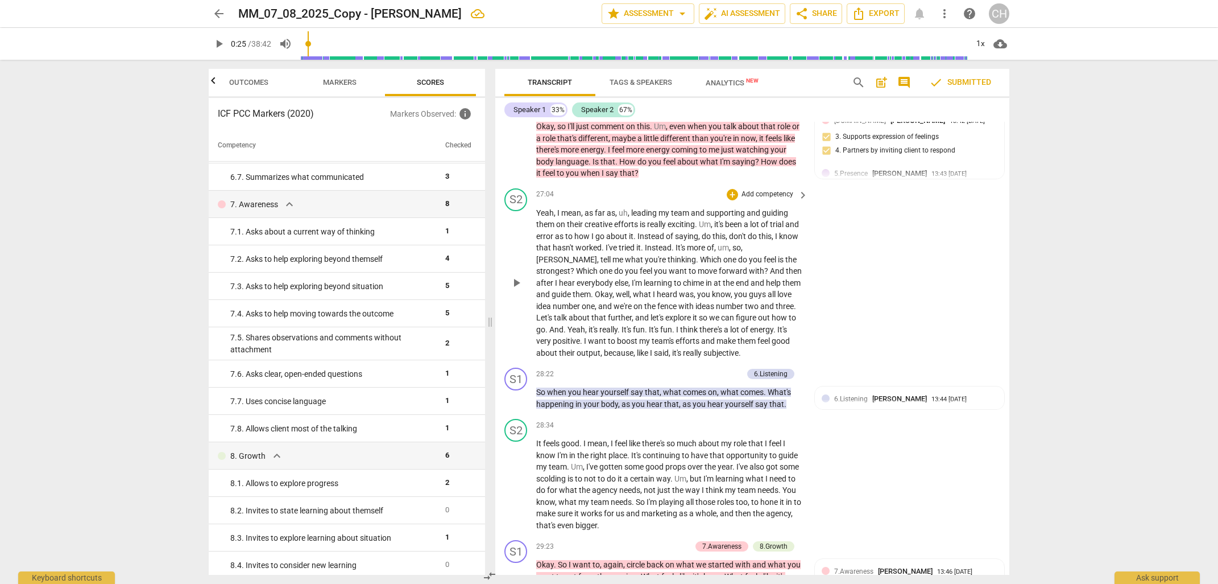
scroll to position [5064, 0]
click at [218, 9] on span "arrow_back" at bounding box center [219, 14] width 14 height 14
